Goal: Task Accomplishment & Management: Manage account settings

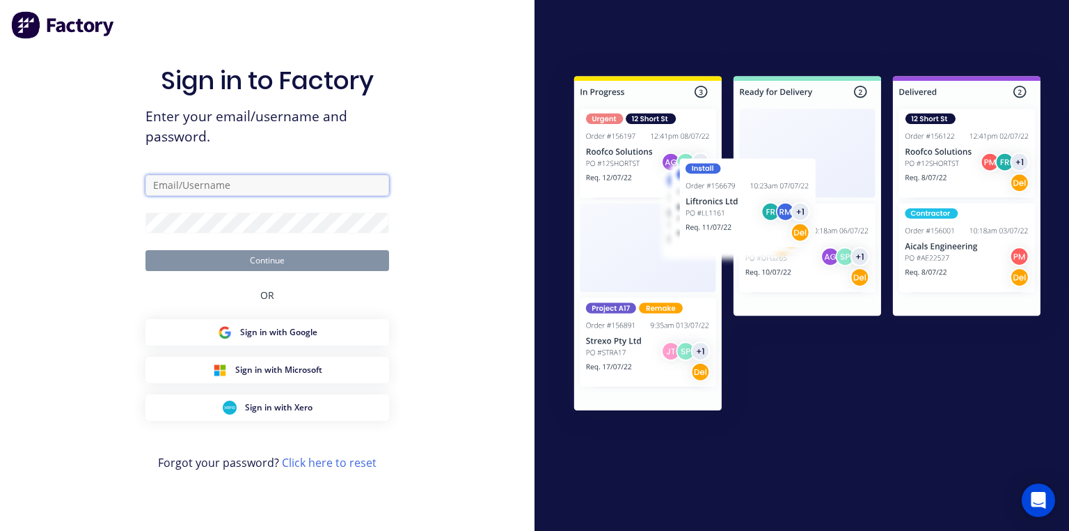
click at [313, 191] on input "text" at bounding box center [268, 185] width 244 height 21
type input "[PERSON_NAME][EMAIL_ADDRESS][DOMAIN_NAME]"
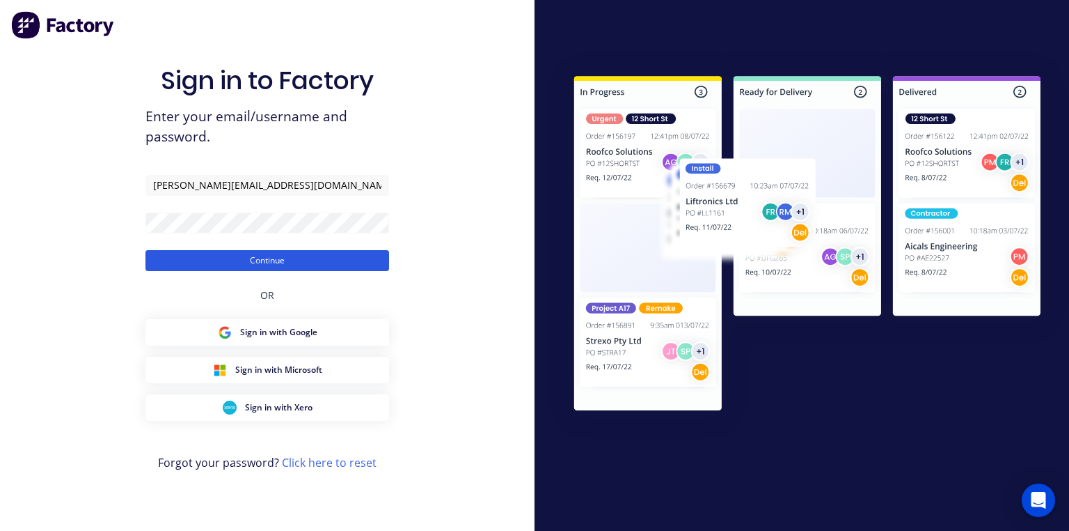
click at [271, 259] on button "Continue" at bounding box center [268, 260] width 244 height 21
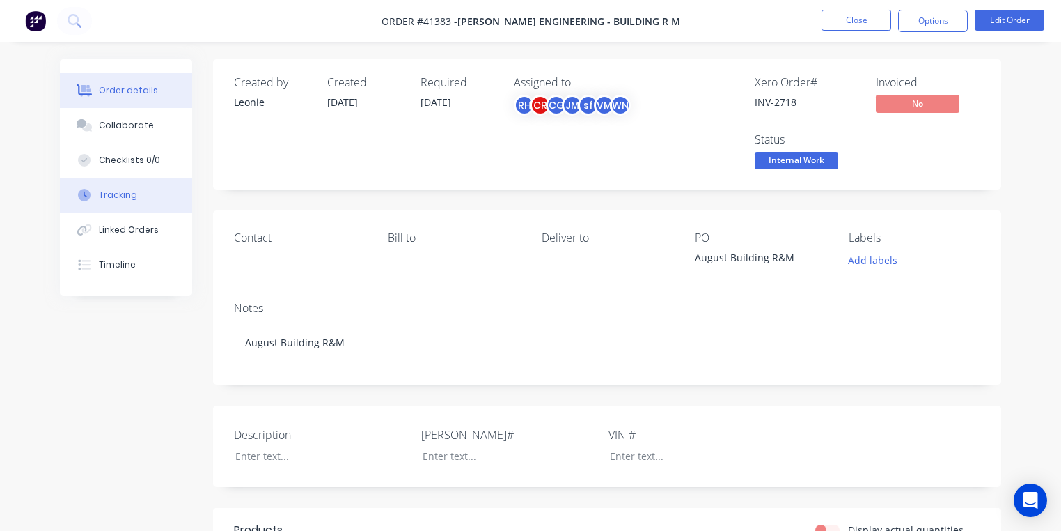
click at [143, 193] on button "Tracking" at bounding box center [126, 195] width 132 height 35
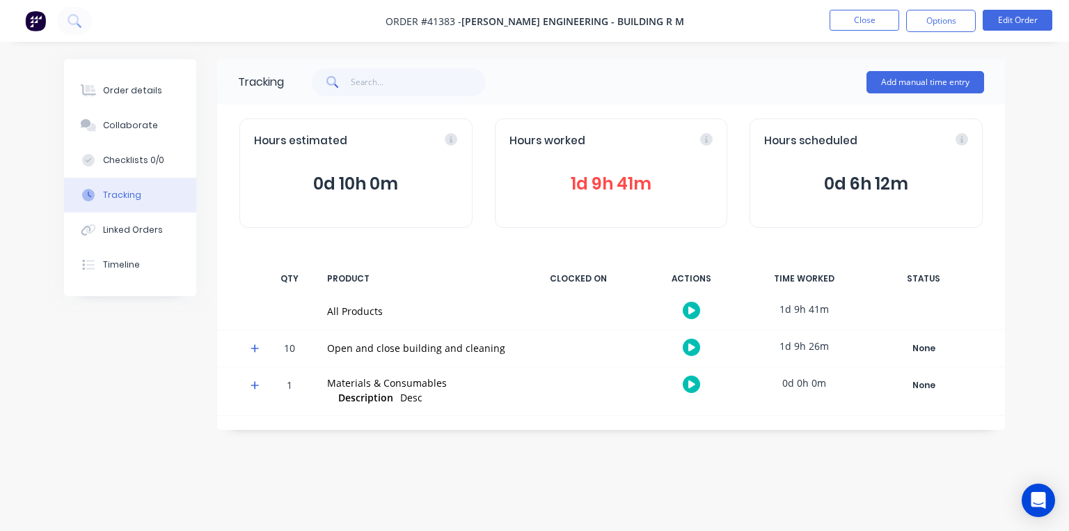
click at [258, 345] on icon at bounding box center [255, 348] width 9 height 10
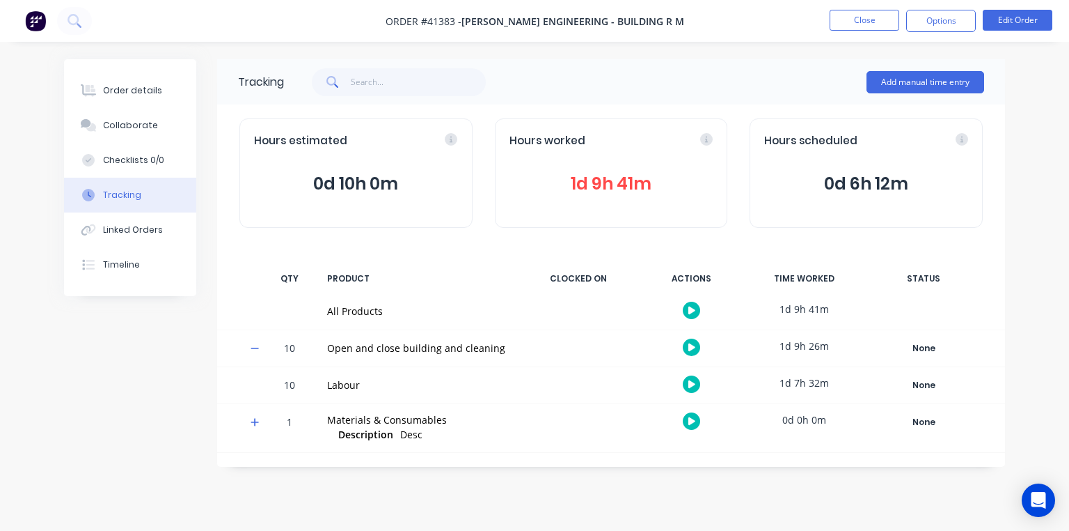
click at [693, 379] on icon at bounding box center [692, 383] width 7 height 9
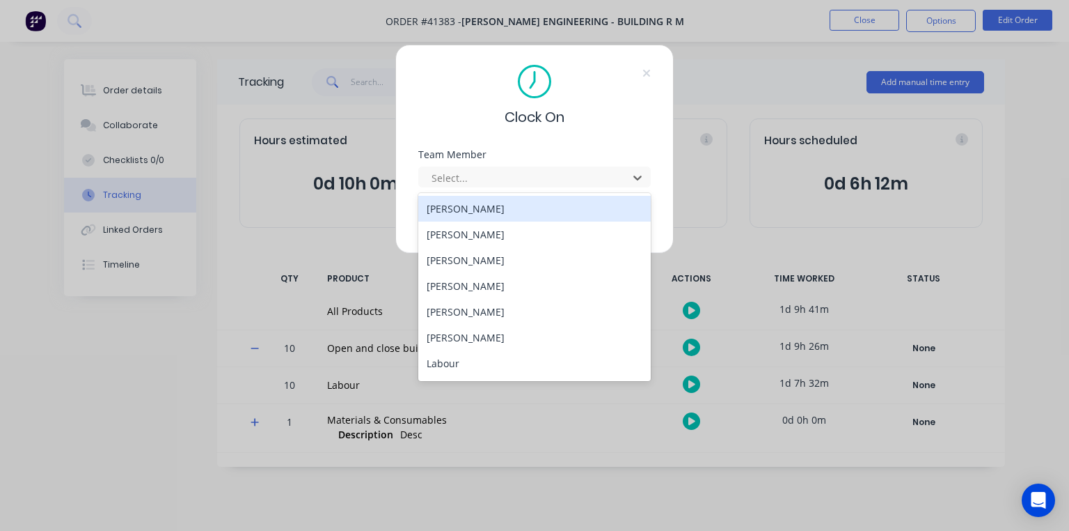
scroll to position [178, 0]
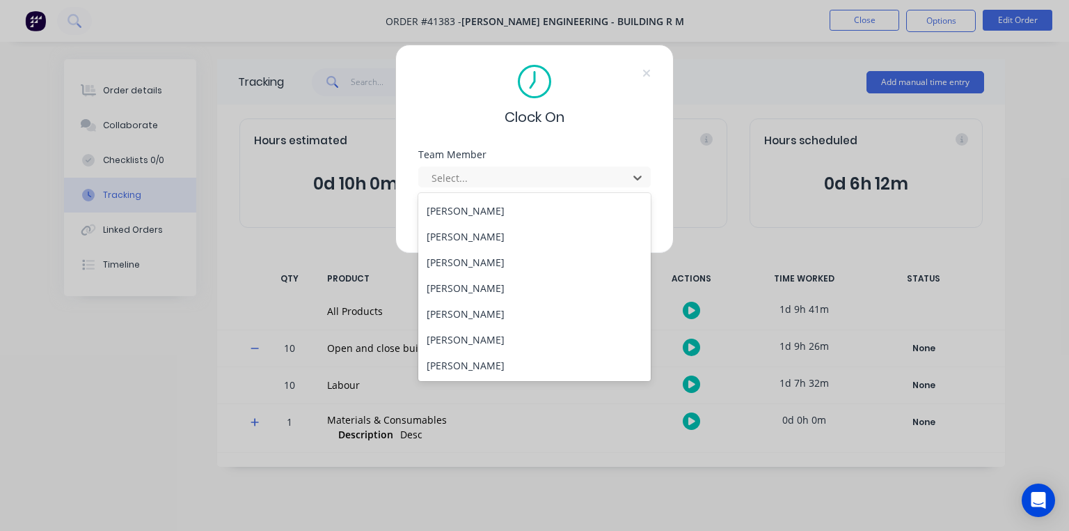
click at [492, 260] on div "[PERSON_NAME]" at bounding box center [534, 262] width 233 height 26
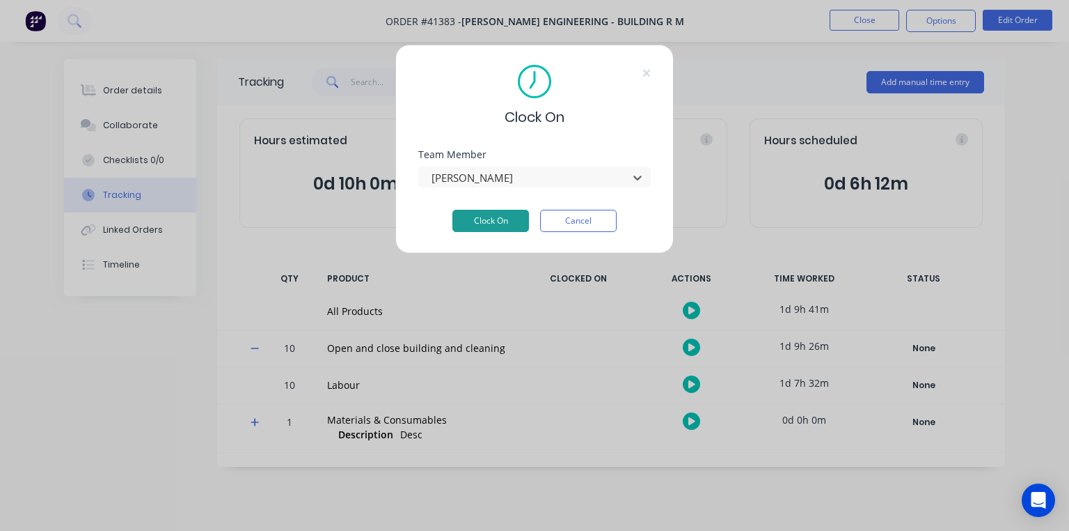
click at [505, 226] on button "Clock On" at bounding box center [491, 221] width 77 height 22
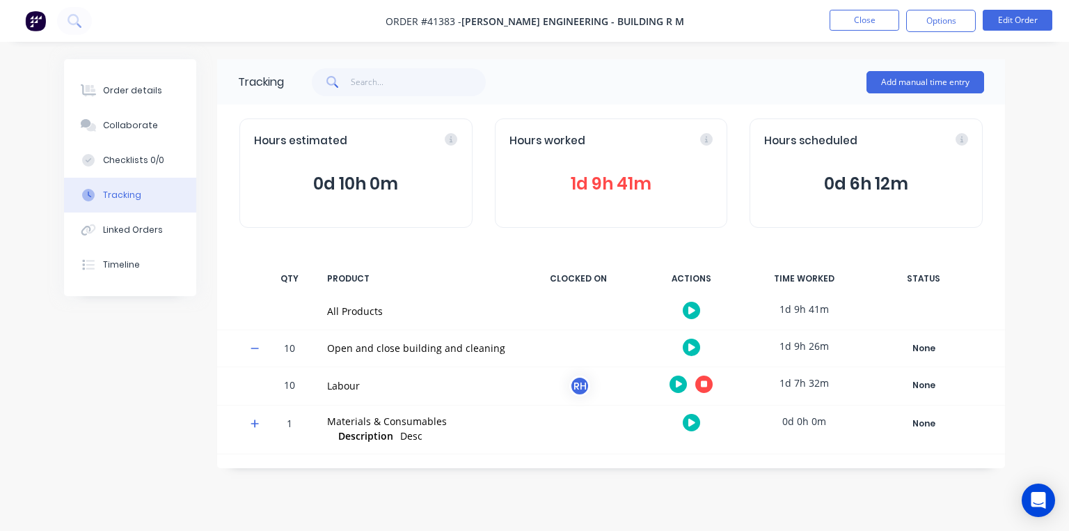
click at [704, 383] on icon at bounding box center [704, 383] width 7 height 7
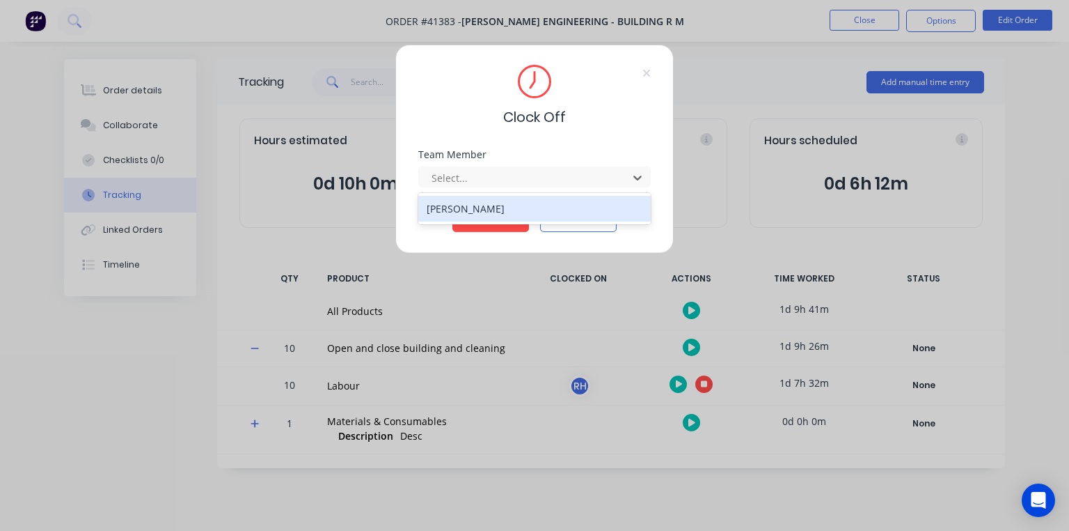
click at [538, 211] on div "[PERSON_NAME]" at bounding box center [534, 209] width 233 height 26
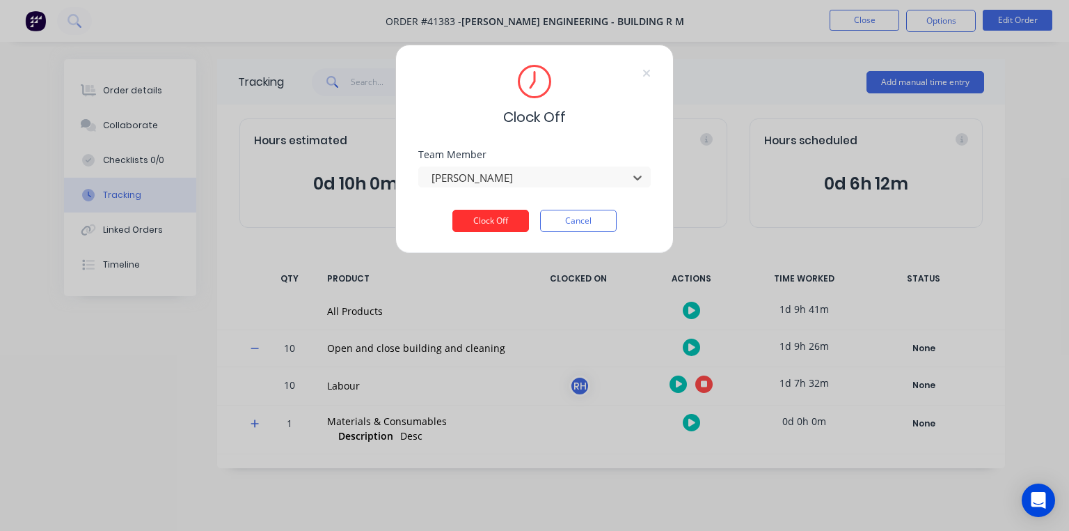
click at [501, 230] on button "Clock Off" at bounding box center [491, 221] width 77 height 22
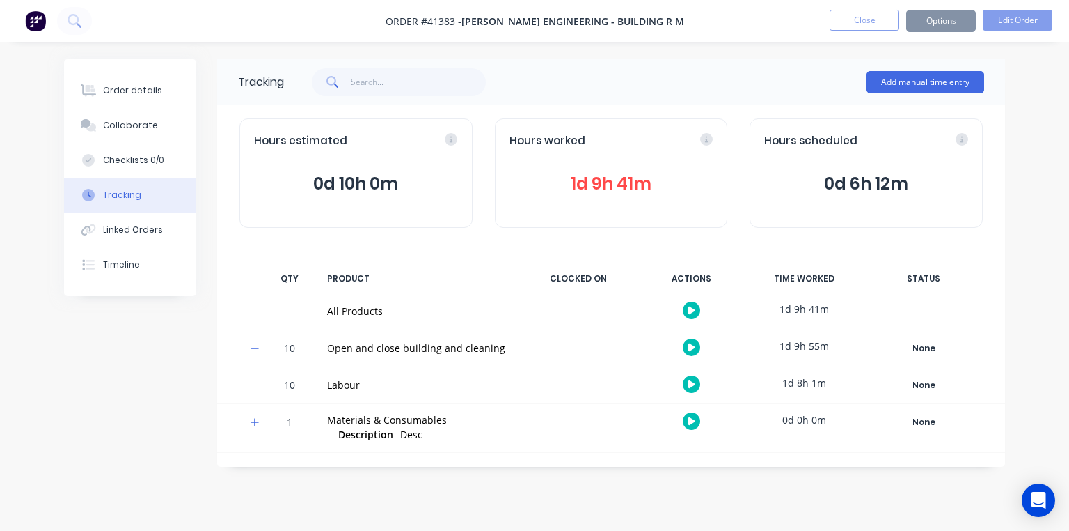
click at [39, 23] on img at bounding box center [35, 20] width 21 height 21
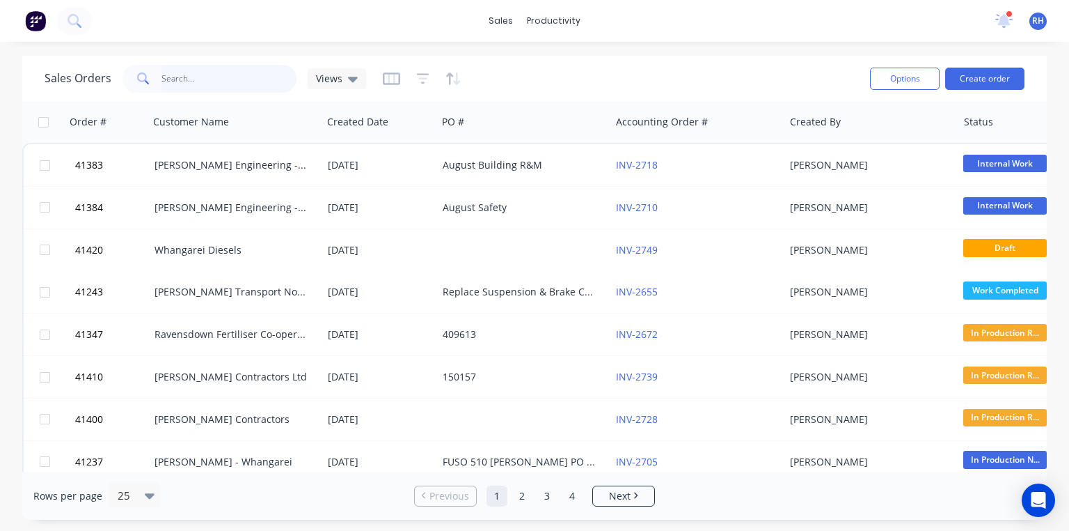
click at [236, 75] on input "text" at bounding box center [230, 79] width 136 height 28
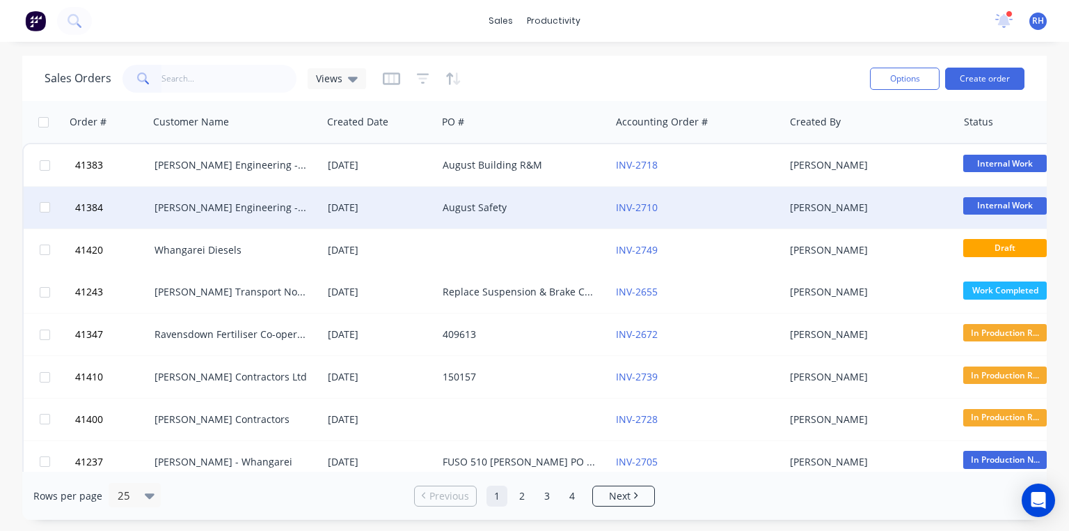
click at [290, 207] on div "[PERSON_NAME] Engineering - Safety" at bounding box center [232, 208] width 155 height 14
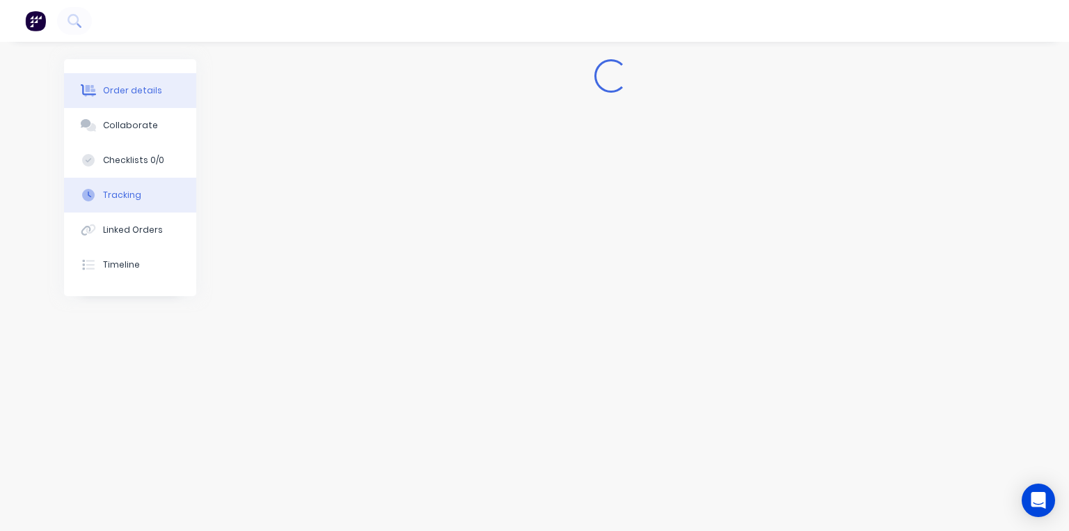
click at [159, 185] on button "Tracking" at bounding box center [130, 195] width 132 height 35
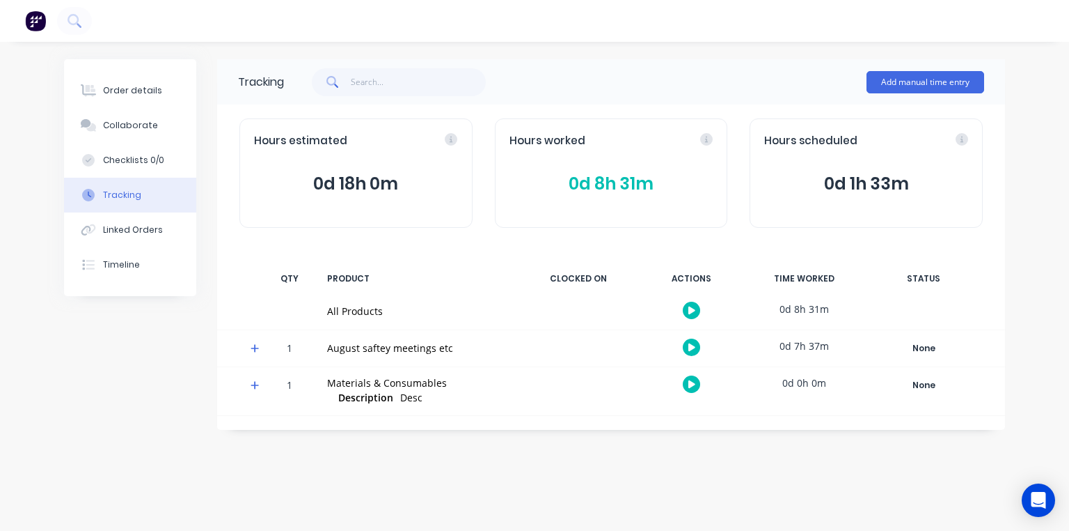
click at [260, 350] on span at bounding box center [258, 350] width 14 height 14
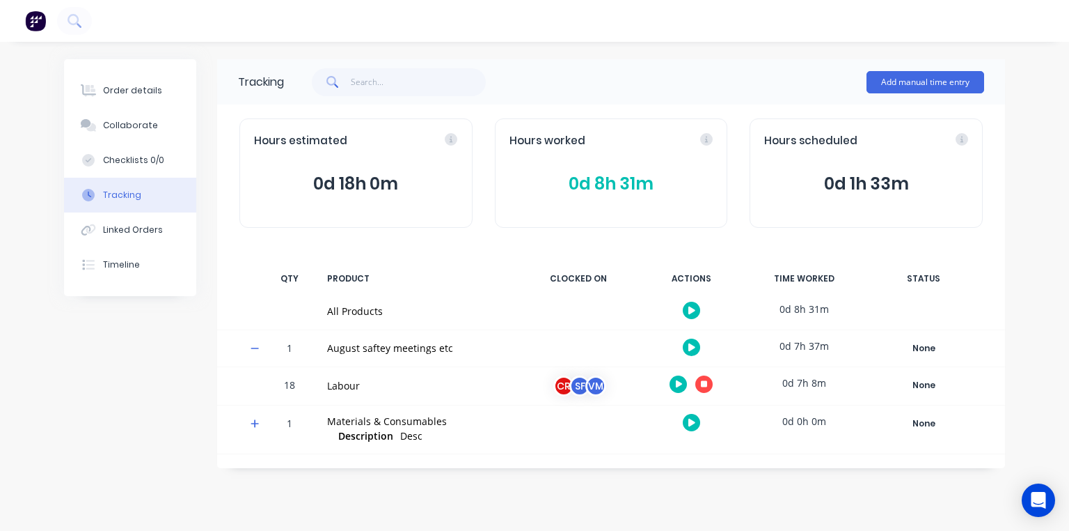
click at [680, 383] on icon at bounding box center [679, 384] width 7 height 8
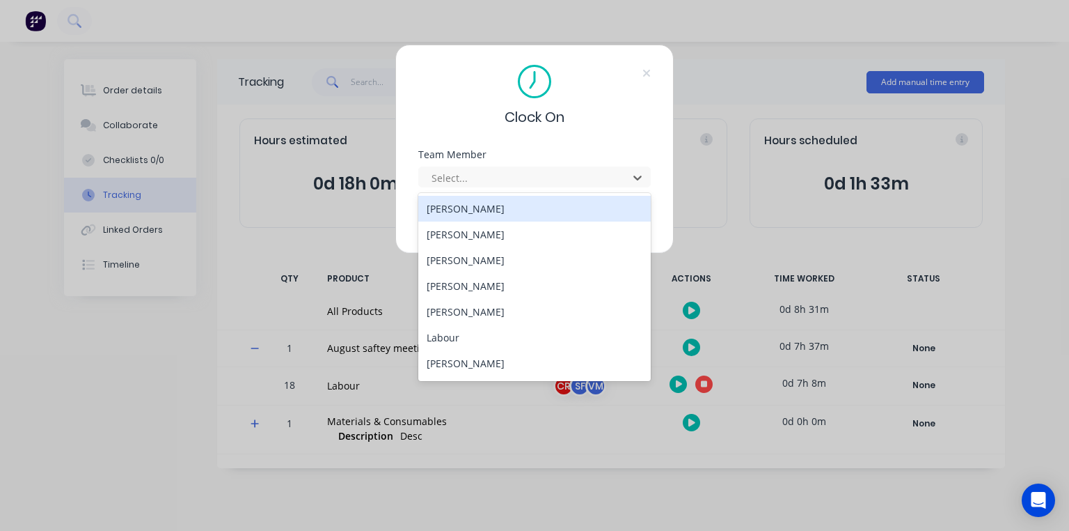
scroll to position [100, 0]
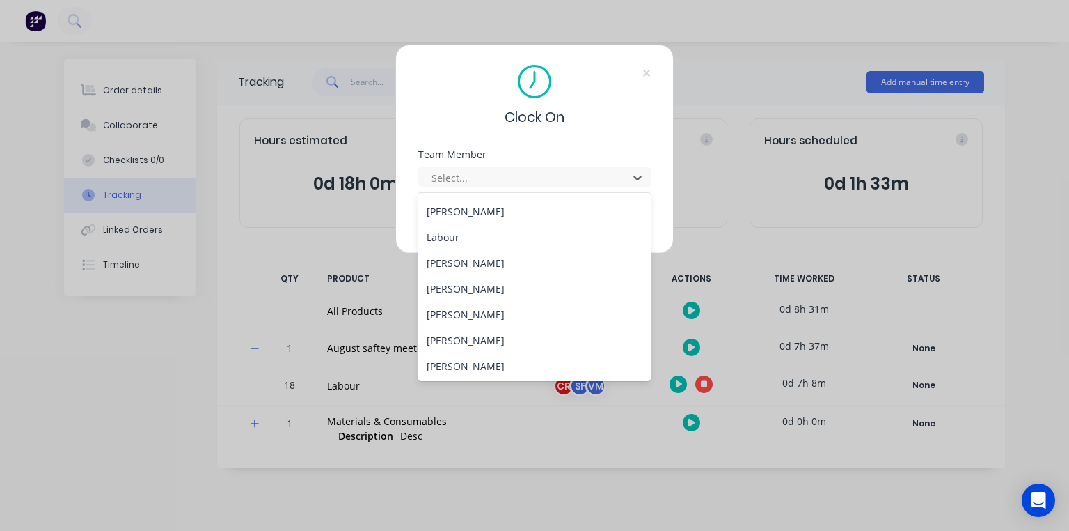
click at [485, 315] on div "[PERSON_NAME]" at bounding box center [534, 314] width 233 height 26
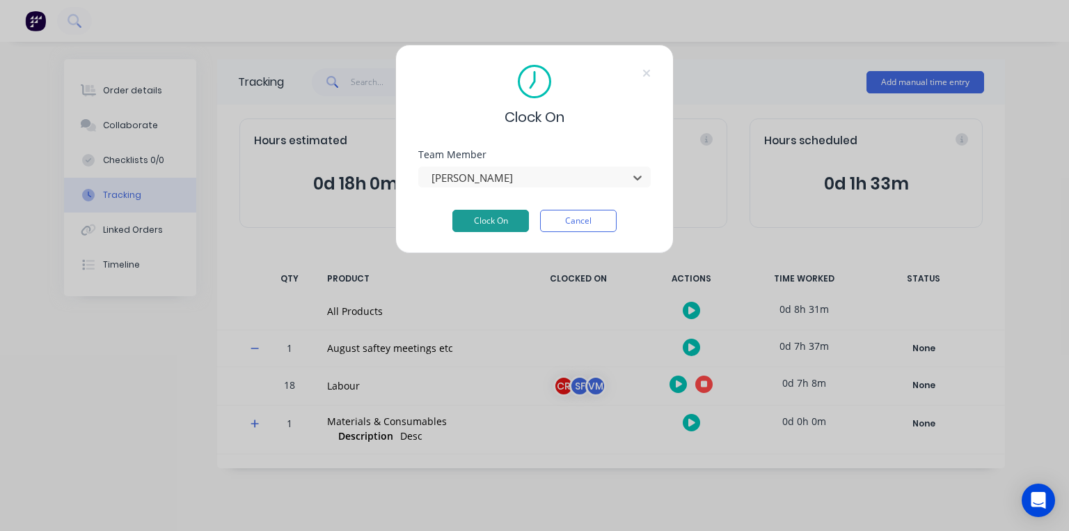
click at [495, 221] on button "Clock On" at bounding box center [491, 221] width 77 height 22
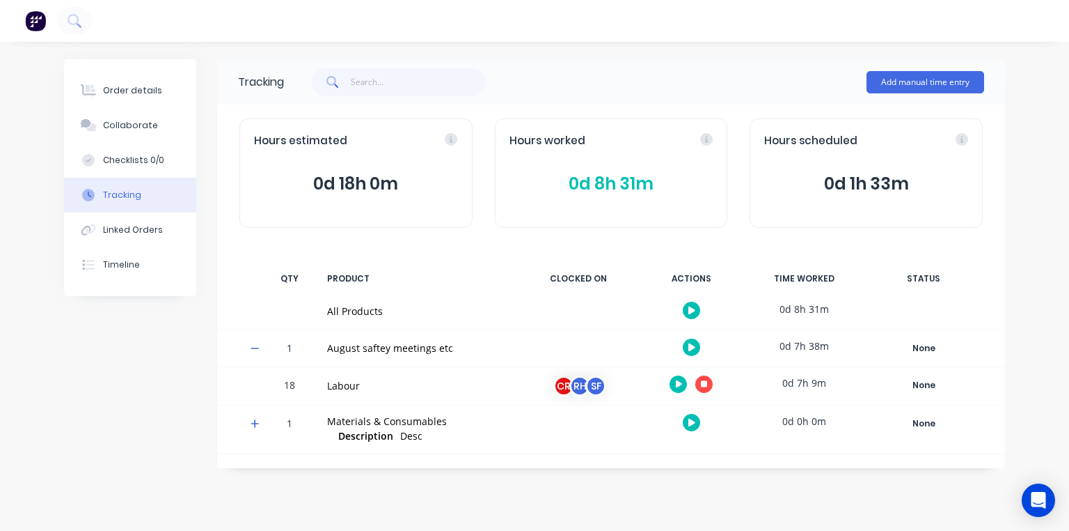
click at [704, 383] on icon at bounding box center [704, 383] width 7 height 7
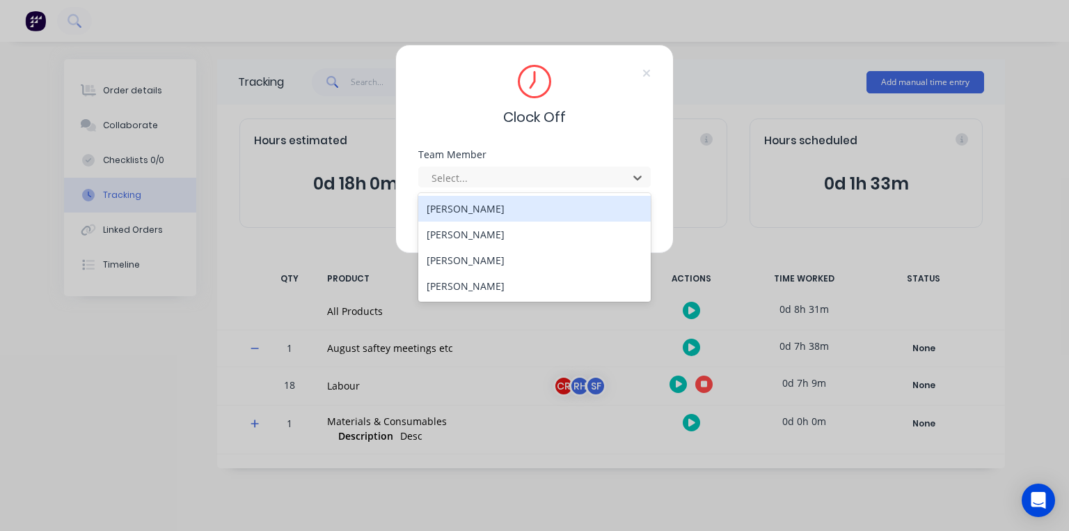
click at [501, 232] on div "[PERSON_NAME]" at bounding box center [534, 234] width 233 height 26
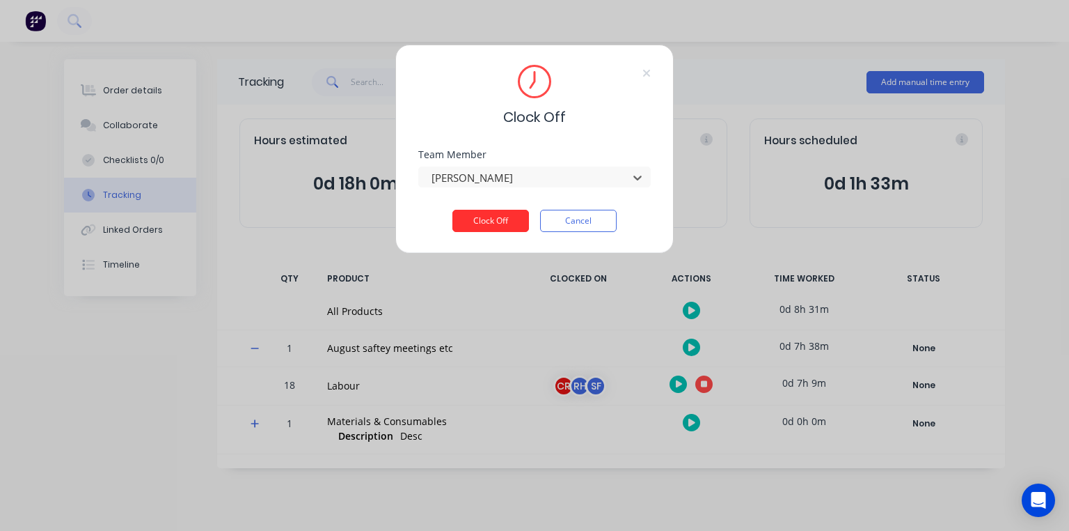
click at [501, 221] on button "Clock Off" at bounding box center [491, 221] width 77 height 22
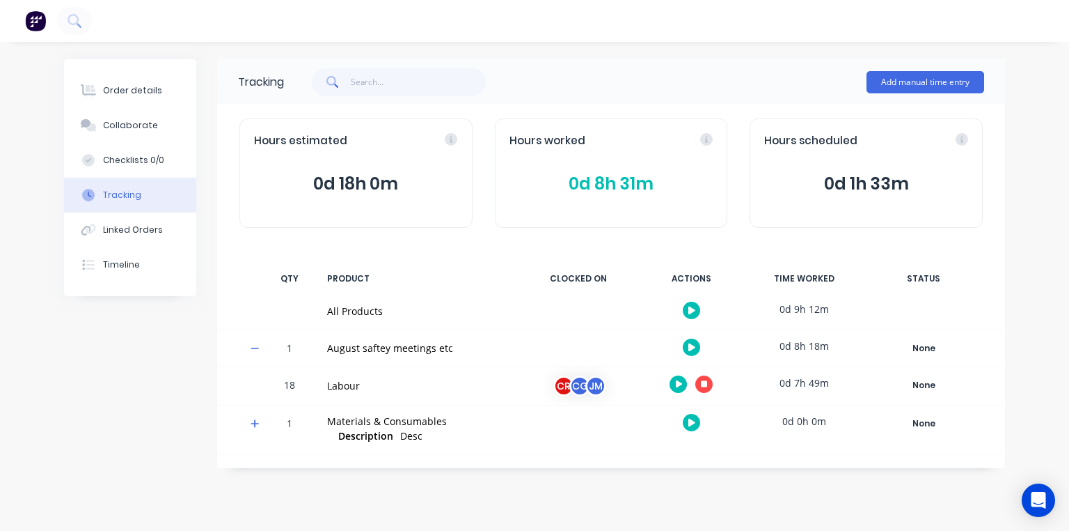
click at [22, 26] on button at bounding box center [35, 21] width 29 height 22
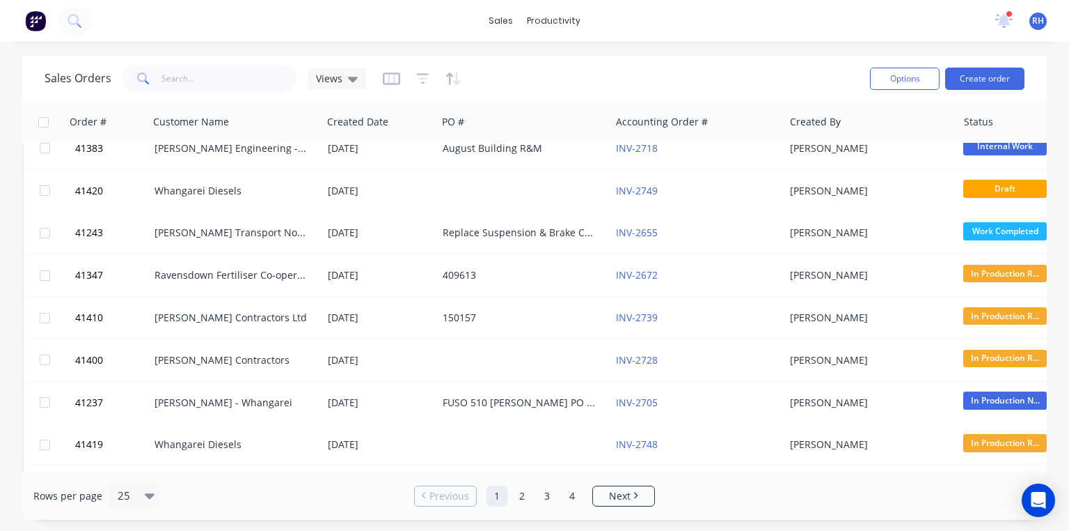
scroll to position [64, 0]
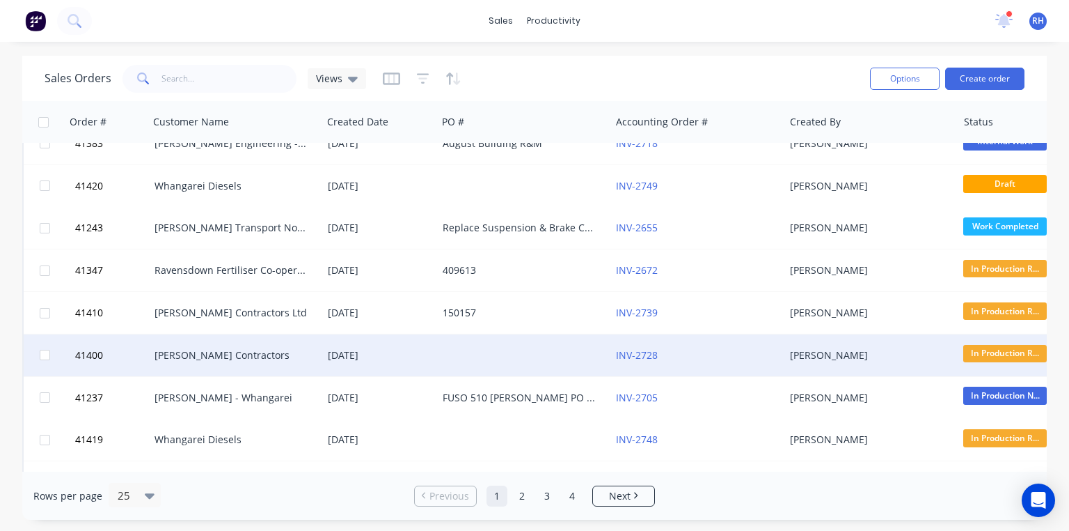
click at [267, 345] on div "[PERSON_NAME] Contractors" at bounding box center [235, 355] width 173 height 42
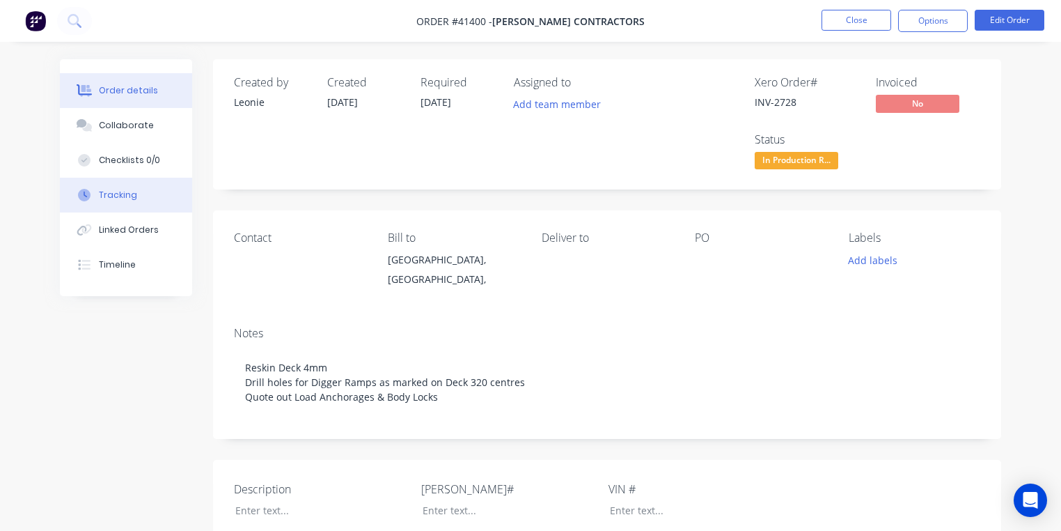
click at [143, 195] on button "Tracking" at bounding box center [126, 195] width 132 height 35
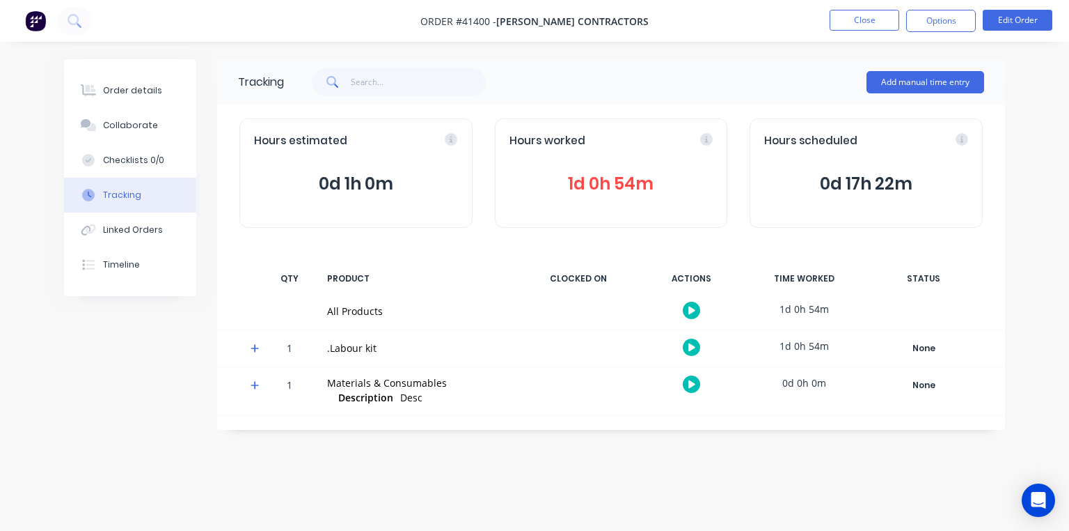
click at [255, 349] on icon at bounding box center [255, 348] width 8 height 8
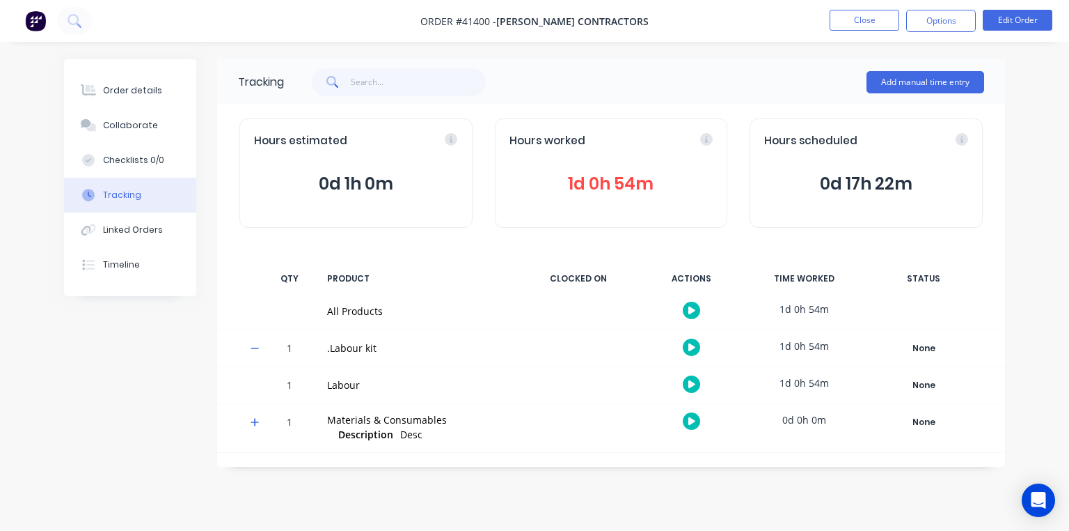
click at [690, 386] on icon at bounding box center [692, 384] width 7 height 8
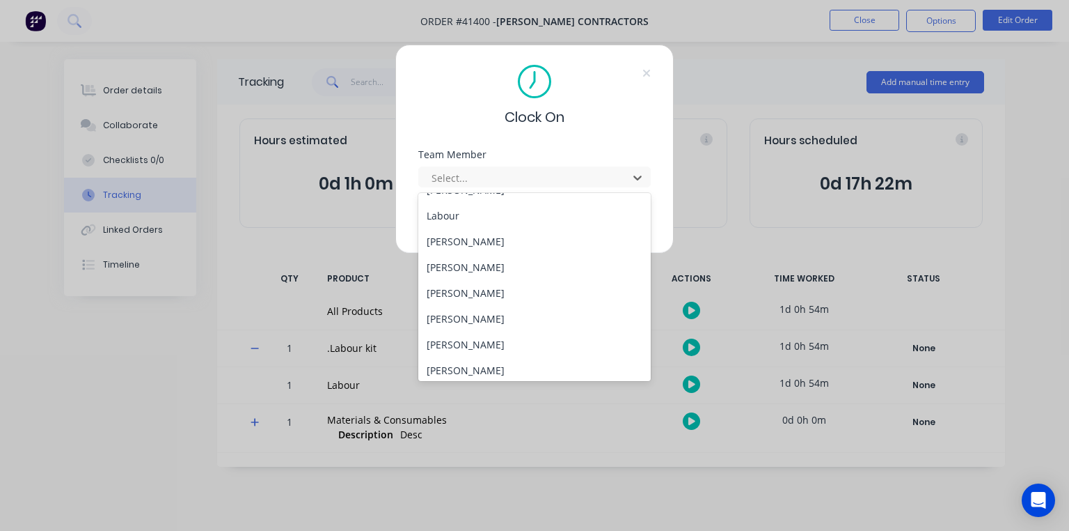
scroll to position [178, 0]
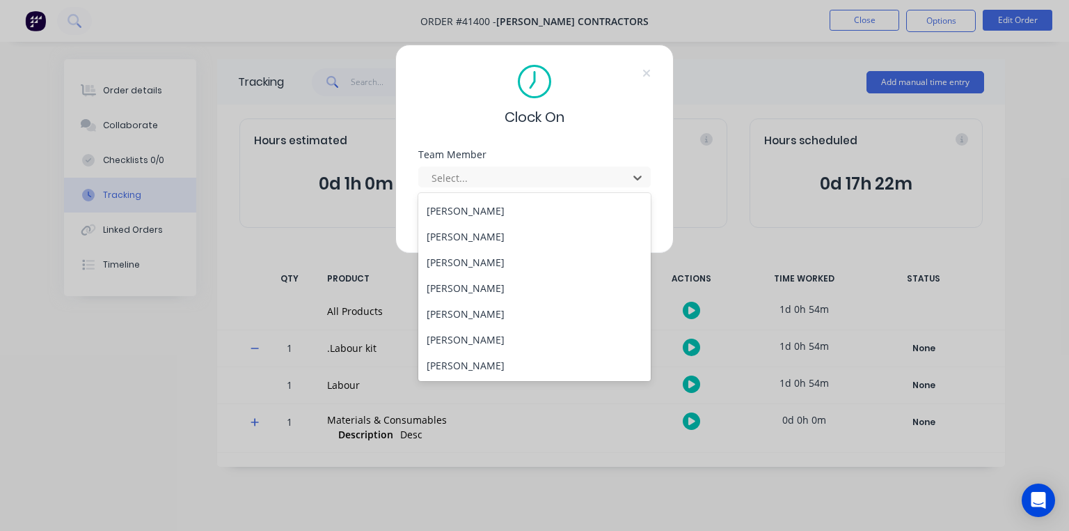
click at [492, 259] on div "[PERSON_NAME]" at bounding box center [534, 262] width 233 height 26
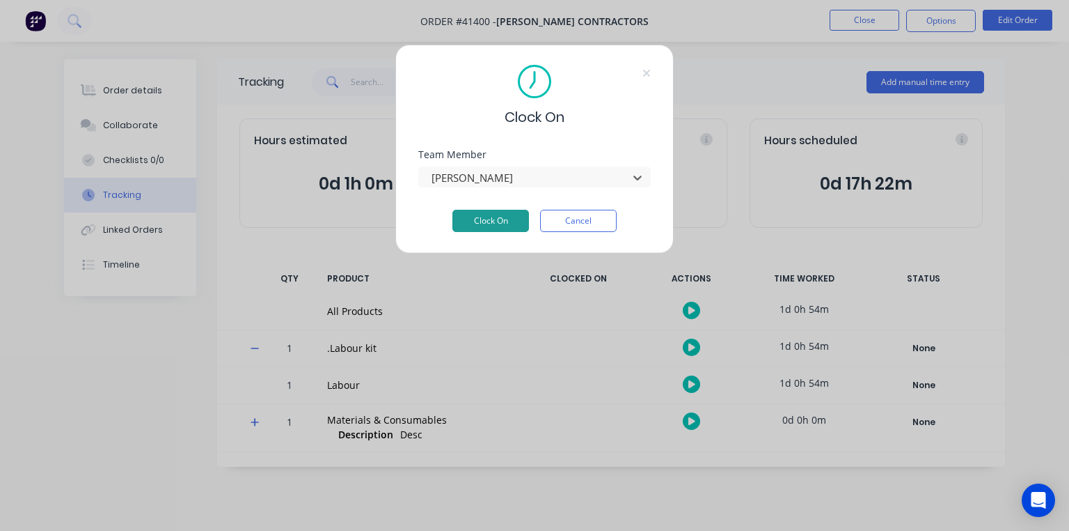
click at [501, 221] on button "Clock On" at bounding box center [491, 221] width 77 height 22
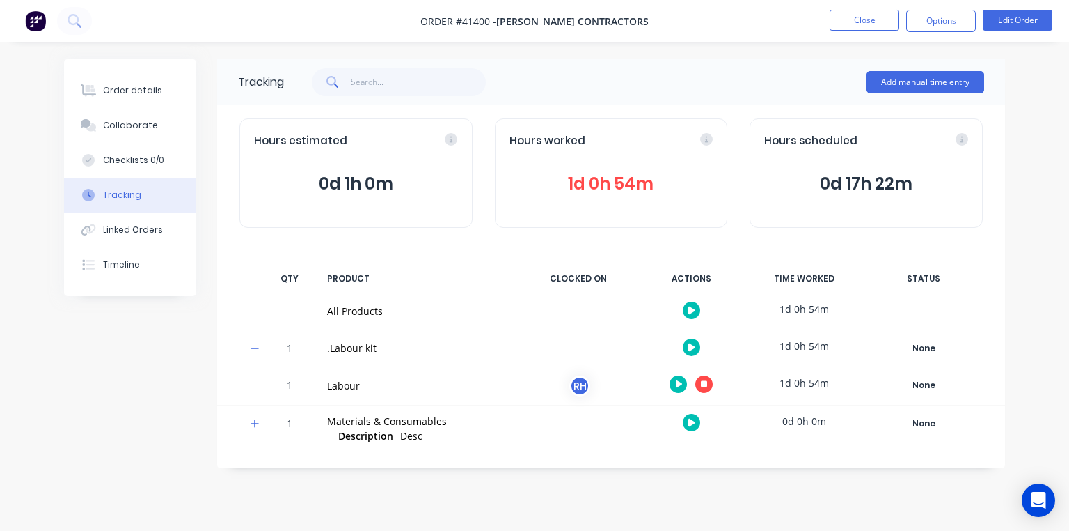
click at [715, 140] on div "Hours worked 1d 0h 54m" at bounding box center [611, 172] width 233 height 109
click at [656, 160] on div "Hours worked 1d 0h 54m" at bounding box center [611, 172] width 233 height 109
click at [707, 141] on icon at bounding box center [706, 139] width 3 height 6
click at [557, 211] on div "Hours worked 1d 0h 54m" at bounding box center [611, 172] width 233 height 109
click at [656, 142] on div "Hours worked" at bounding box center [612, 141] width 204 height 16
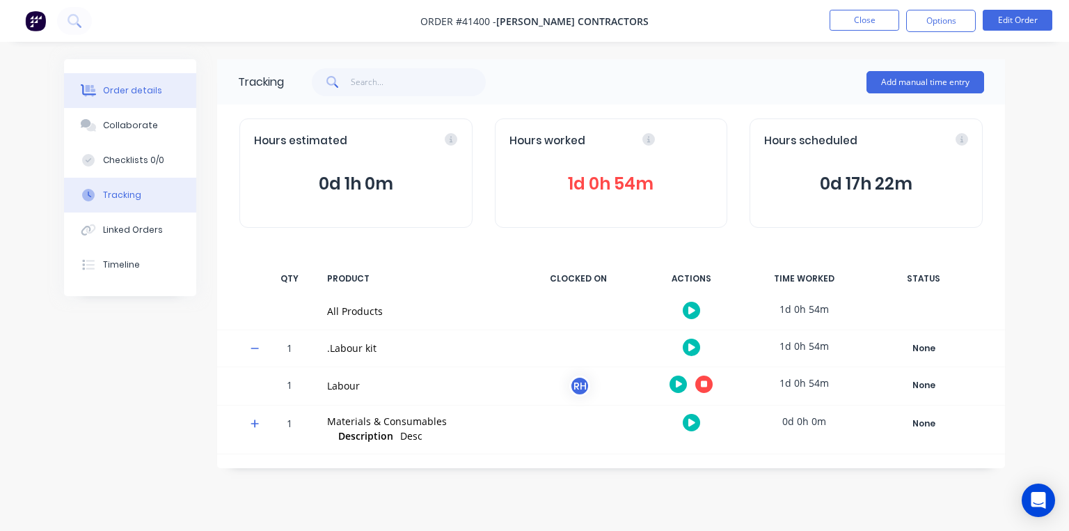
click at [148, 95] on div "Order details" at bounding box center [132, 90] width 59 height 13
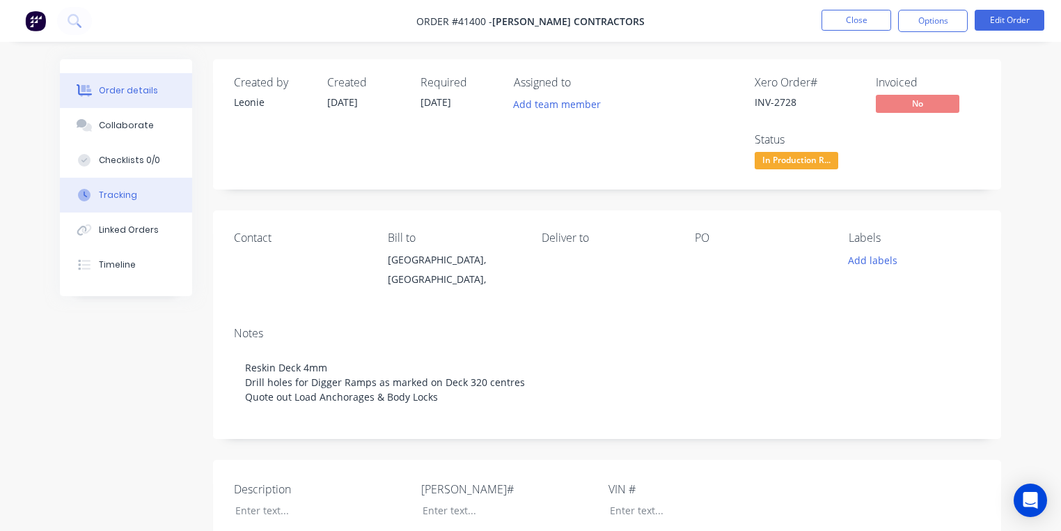
click at [131, 203] on button "Tracking" at bounding box center [126, 195] width 132 height 35
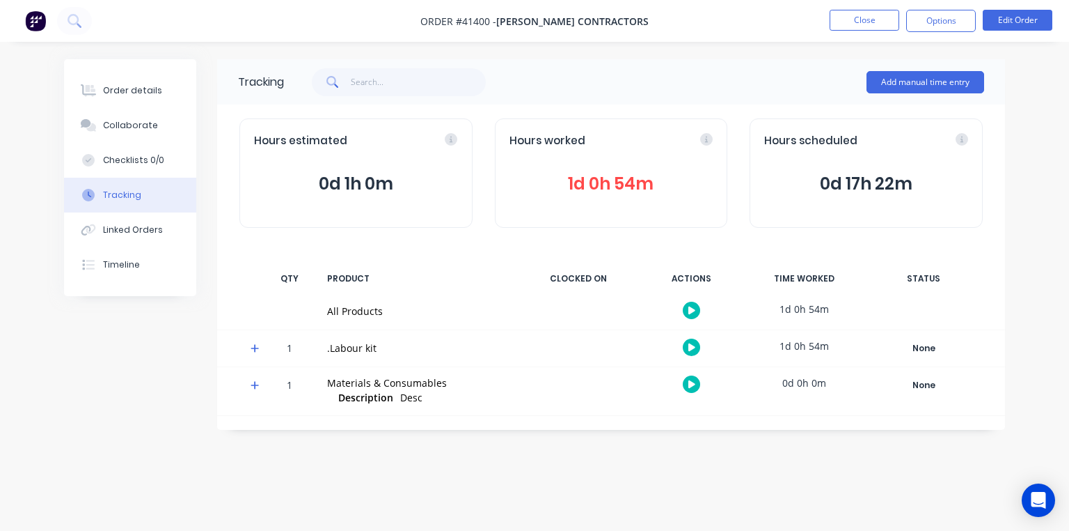
click at [627, 157] on div "Hours worked 1d 0h 54m" at bounding box center [611, 172] width 233 height 109
click at [707, 139] on icon at bounding box center [706, 139] width 3 height 6
click at [579, 141] on span "Hours worked" at bounding box center [548, 141] width 76 height 16
click at [258, 350] on icon at bounding box center [255, 348] width 9 height 10
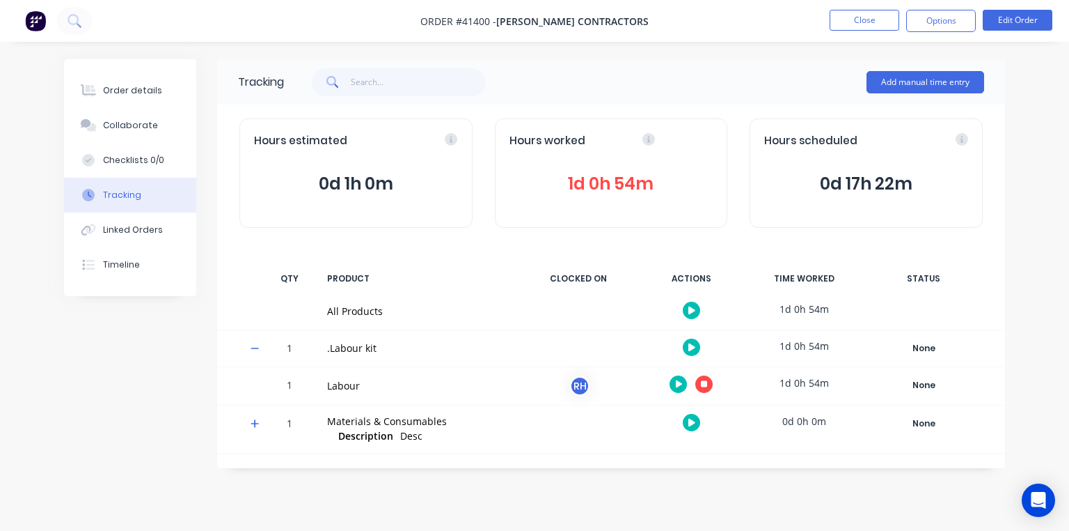
click at [826, 375] on div "1d 0h 54m" at bounding box center [804, 382] width 104 height 31
click at [608, 181] on span "1d 0h 54m" at bounding box center [612, 183] width 204 height 25
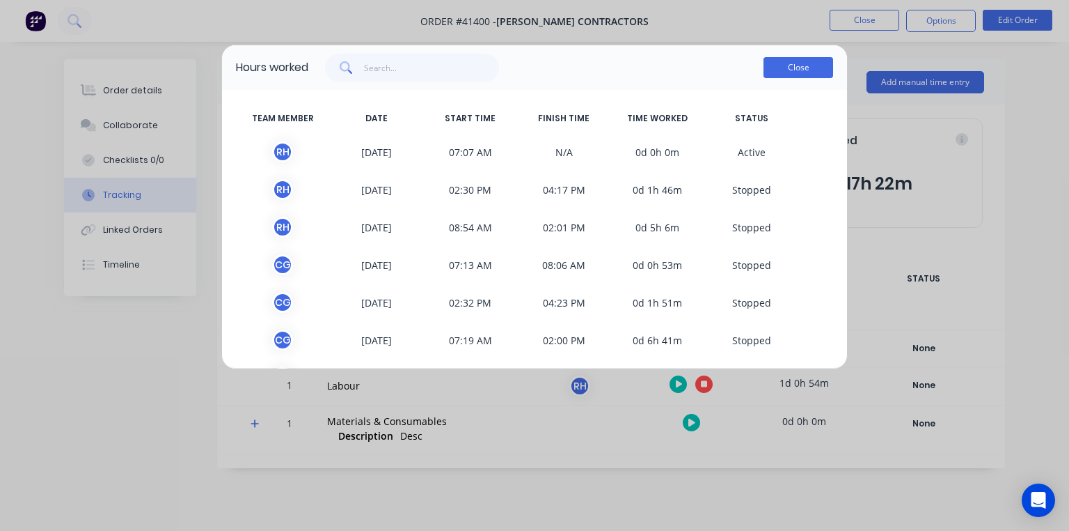
click at [797, 70] on button "Close" at bounding box center [799, 67] width 70 height 21
